Goal: Information Seeking & Learning: Understand process/instructions

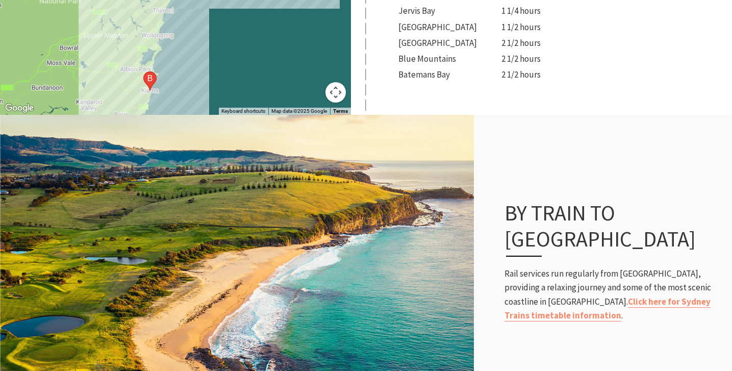
scroll to position [535, 0]
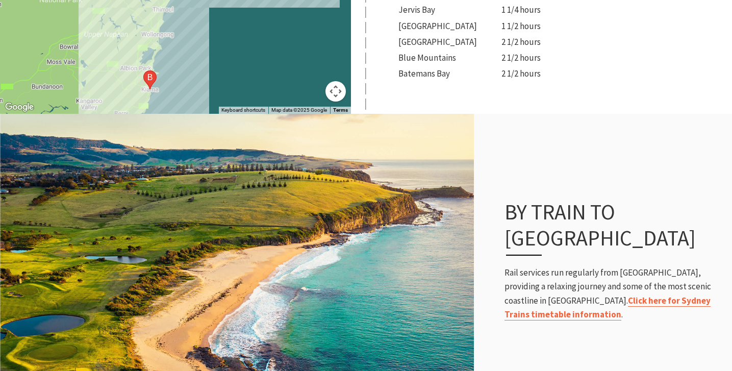
click at [558, 295] on link "Click here for Sydney Trains timetable information" at bounding box center [608, 308] width 206 height 26
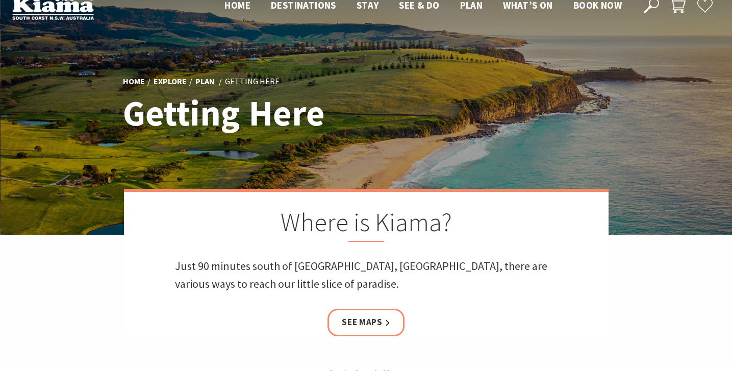
scroll to position [0, 0]
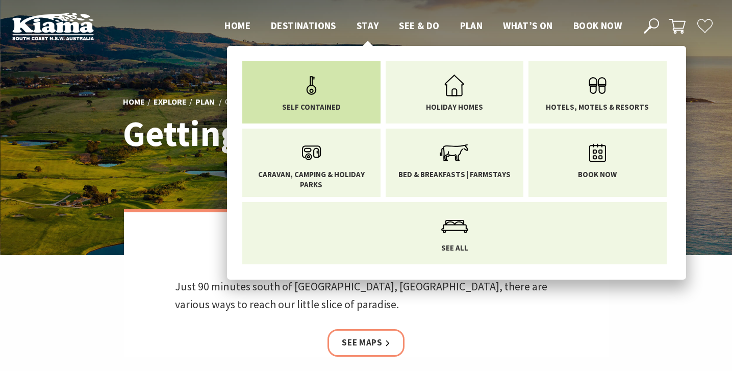
click at [325, 97] on icon "Main Menu" at bounding box center [311, 85] width 33 height 33
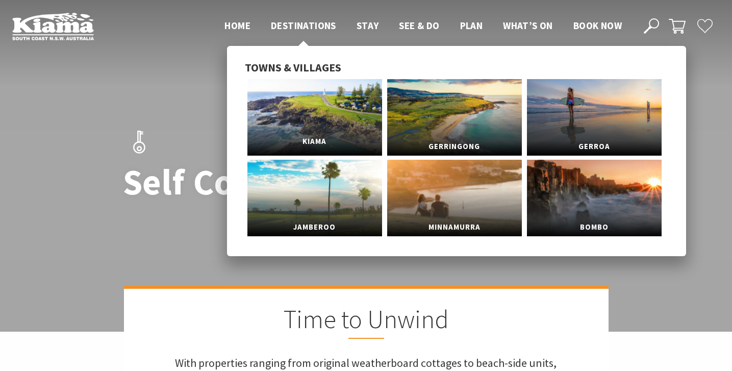
click at [339, 118] on link "Kiama" at bounding box center [314, 117] width 135 height 77
click at [318, 117] on link "Kiama" at bounding box center [314, 117] width 135 height 77
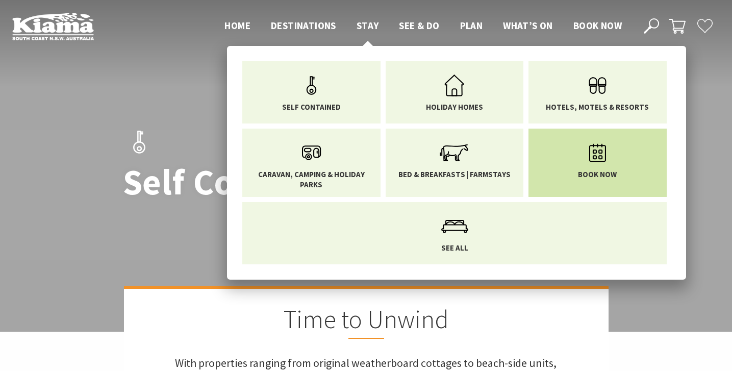
click at [559, 165] on link "Book now" at bounding box center [597, 157] width 123 height 43
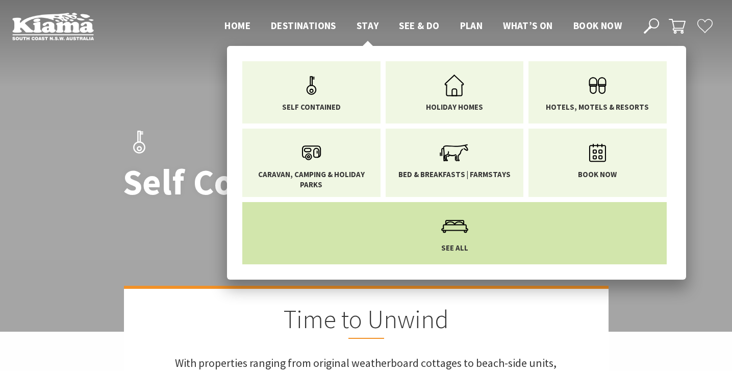
click at [454, 239] on icon "Main Menu" at bounding box center [454, 226] width 33 height 33
click at [454, 238] on icon "Main Menu" at bounding box center [454, 226] width 33 height 33
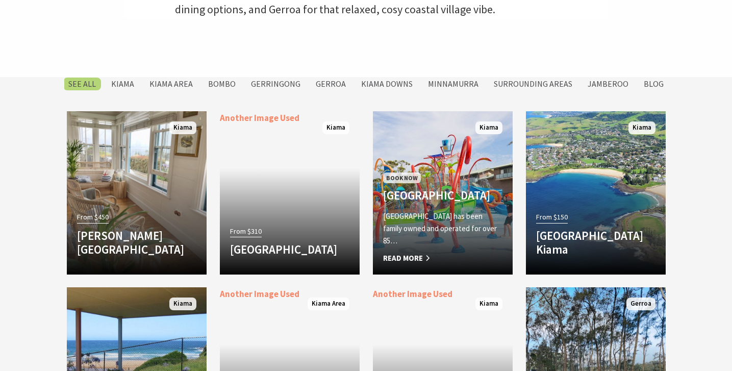
scroll to position [408, 0]
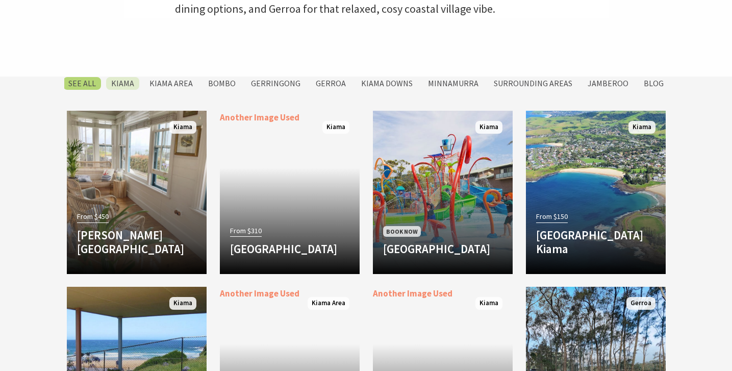
click at [136, 82] on label "Kiama" at bounding box center [122, 83] width 33 height 13
click at [0, 0] on input "Kiama" at bounding box center [0, 0] width 0 height 0
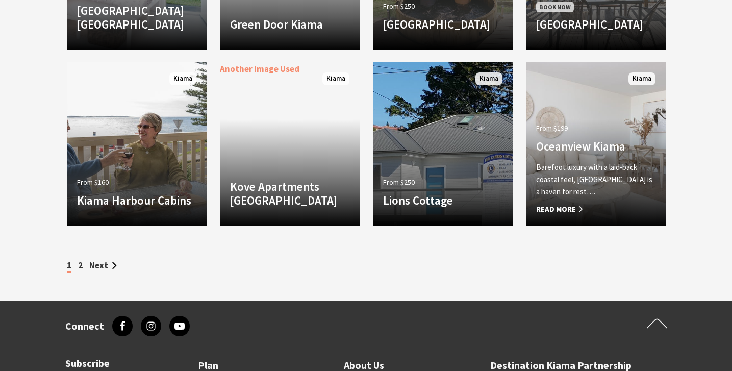
scroll to position [1035, 0]
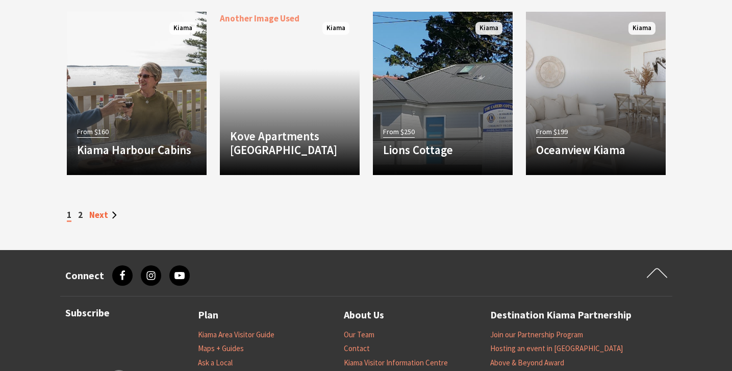
click at [99, 214] on link "Next" at bounding box center [103, 214] width 28 height 11
click at [81, 215] on link "2" at bounding box center [80, 214] width 5 height 11
click at [100, 214] on link "Next" at bounding box center [103, 214] width 28 height 11
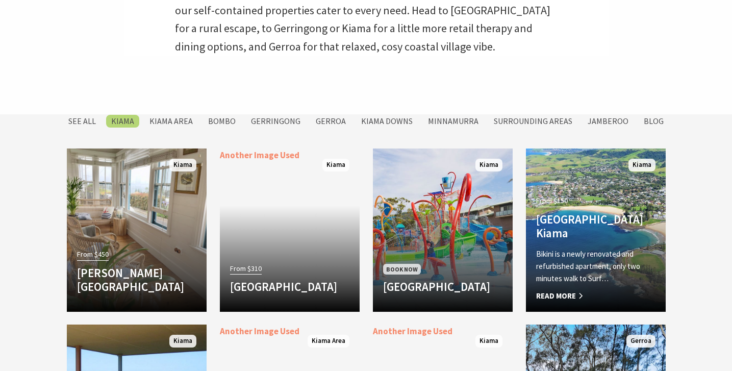
scroll to position [0, 0]
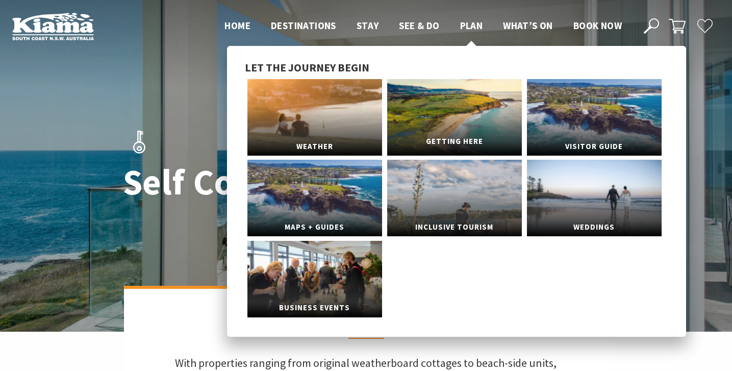
click at [451, 121] on link "Getting Here" at bounding box center [454, 117] width 135 height 77
click at [448, 138] on span "Getting Here" at bounding box center [454, 141] width 135 height 19
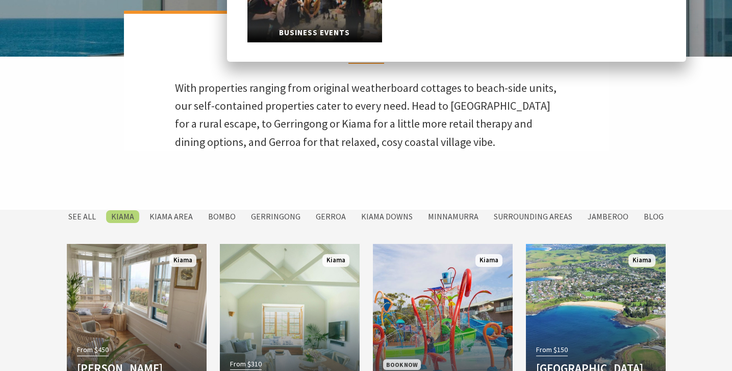
scroll to position [299, 0]
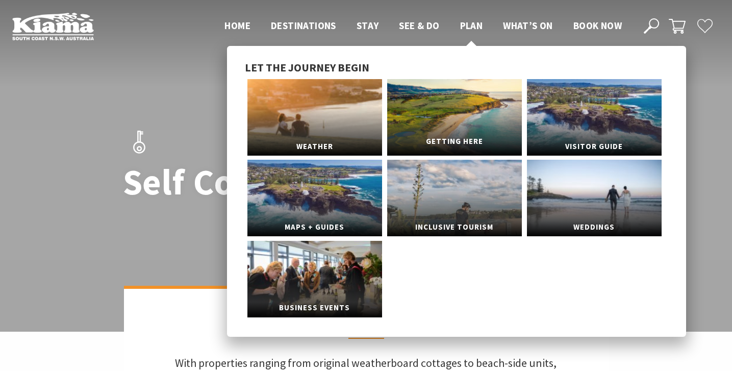
click at [439, 107] on link "Getting Here" at bounding box center [454, 117] width 135 height 77
click at [441, 142] on span "Getting Here" at bounding box center [454, 141] width 135 height 19
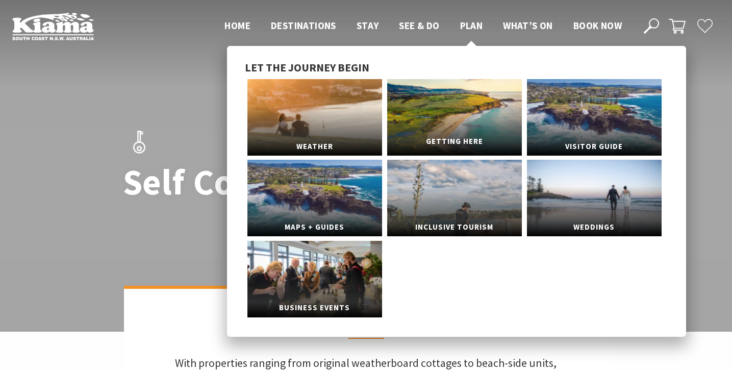
click at [441, 142] on span "Getting Here" at bounding box center [454, 141] width 135 height 19
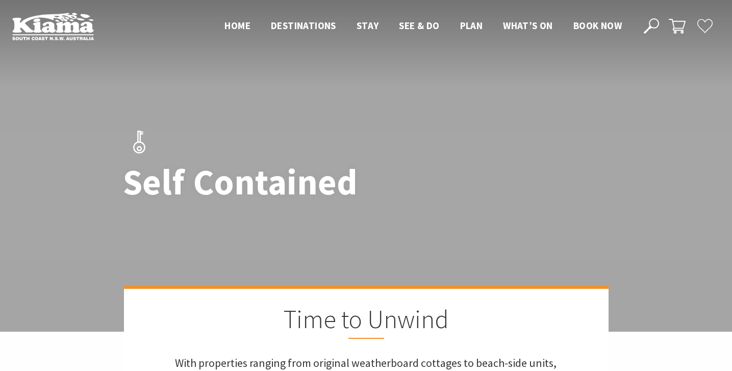
click at [64, 24] on img at bounding box center [53, 26] width 82 height 28
click at [237, 24] on span "Home" at bounding box center [237, 25] width 26 height 12
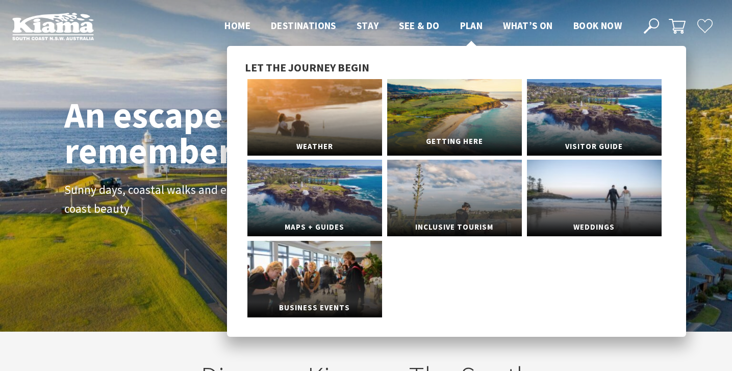
click at [445, 125] on link "Getting Here" at bounding box center [454, 117] width 135 height 77
click at [449, 138] on span "Getting Here" at bounding box center [454, 141] width 135 height 19
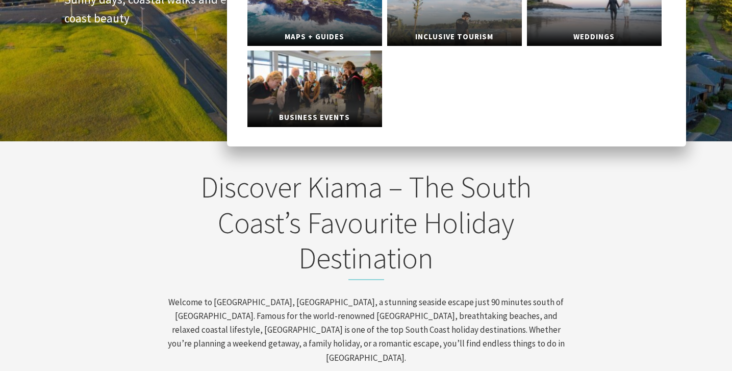
scroll to position [212, 0]
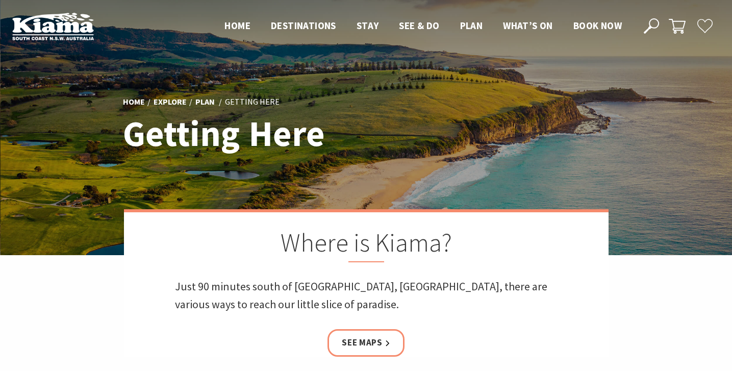
scroll to position [45, 0]
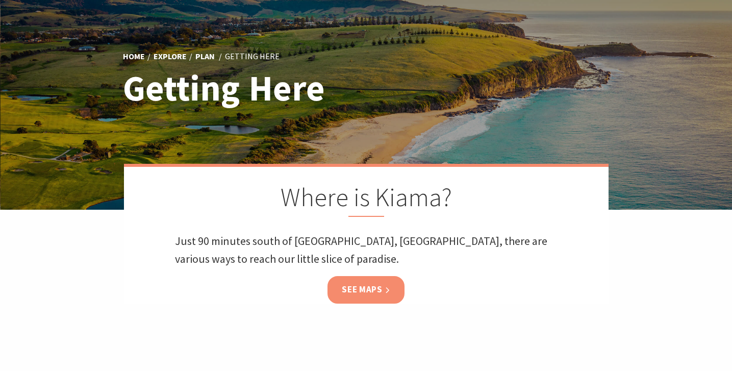
click at [364, 286] on link "See Maps" at bounding box center [366, 289] width 77 height 27
click at [392, 290] on link "See Maps" at bounding box center [366, 289] width 77 height 27
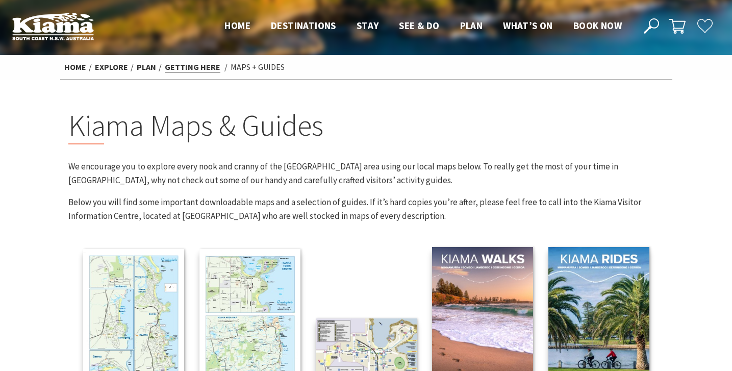
click at [207, 65] on link "Getting Here" at bounding box center [193, 67] width 56 height 11
click at [193, 68] on link "Getting Here" at bounding box center [193, 67] width 56 height 11
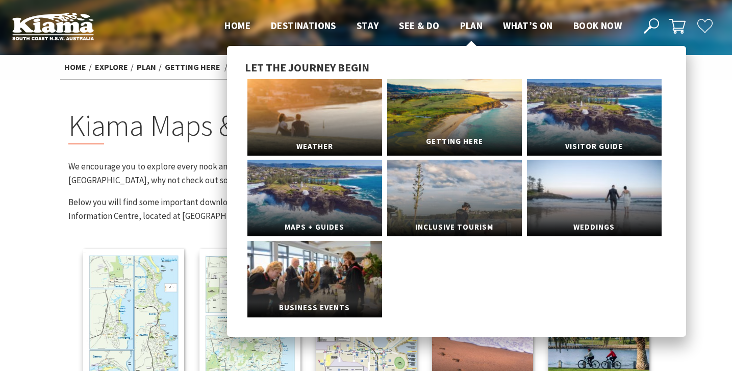
click at [424, 131] on link "Getting Here" at bounding box center [454, 117] width 135 height 77
click at [436, 143] on span "Getting Here" at bounding box center [454, 141] width 135 height 19
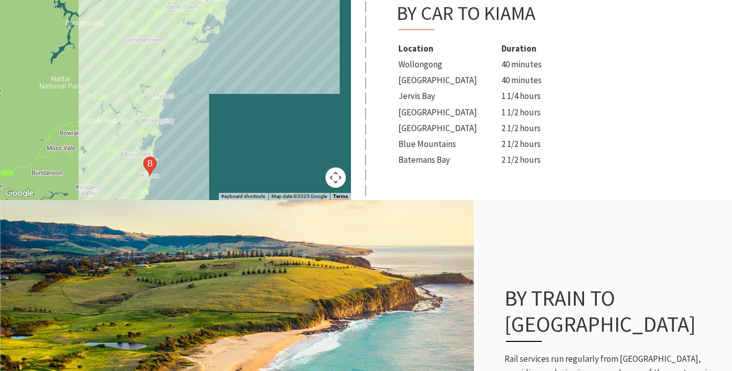
scroll to position [529, 0]
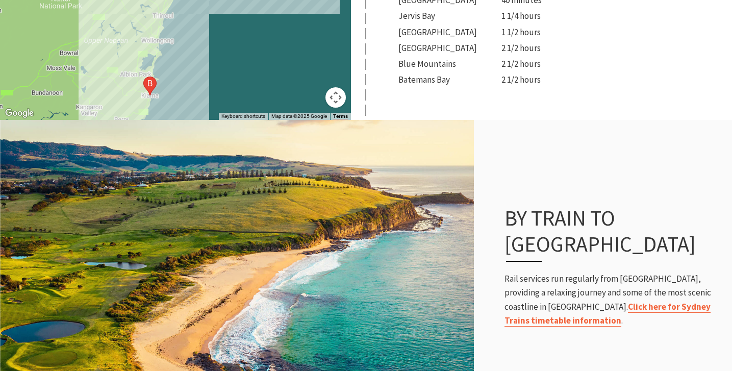
click at [552, 301] on link "Click here for Sydney Trains timetable information" at bounding box center [608, 314] width 206 height 26
